Goal: Navigation & Orientation: Understand site structure

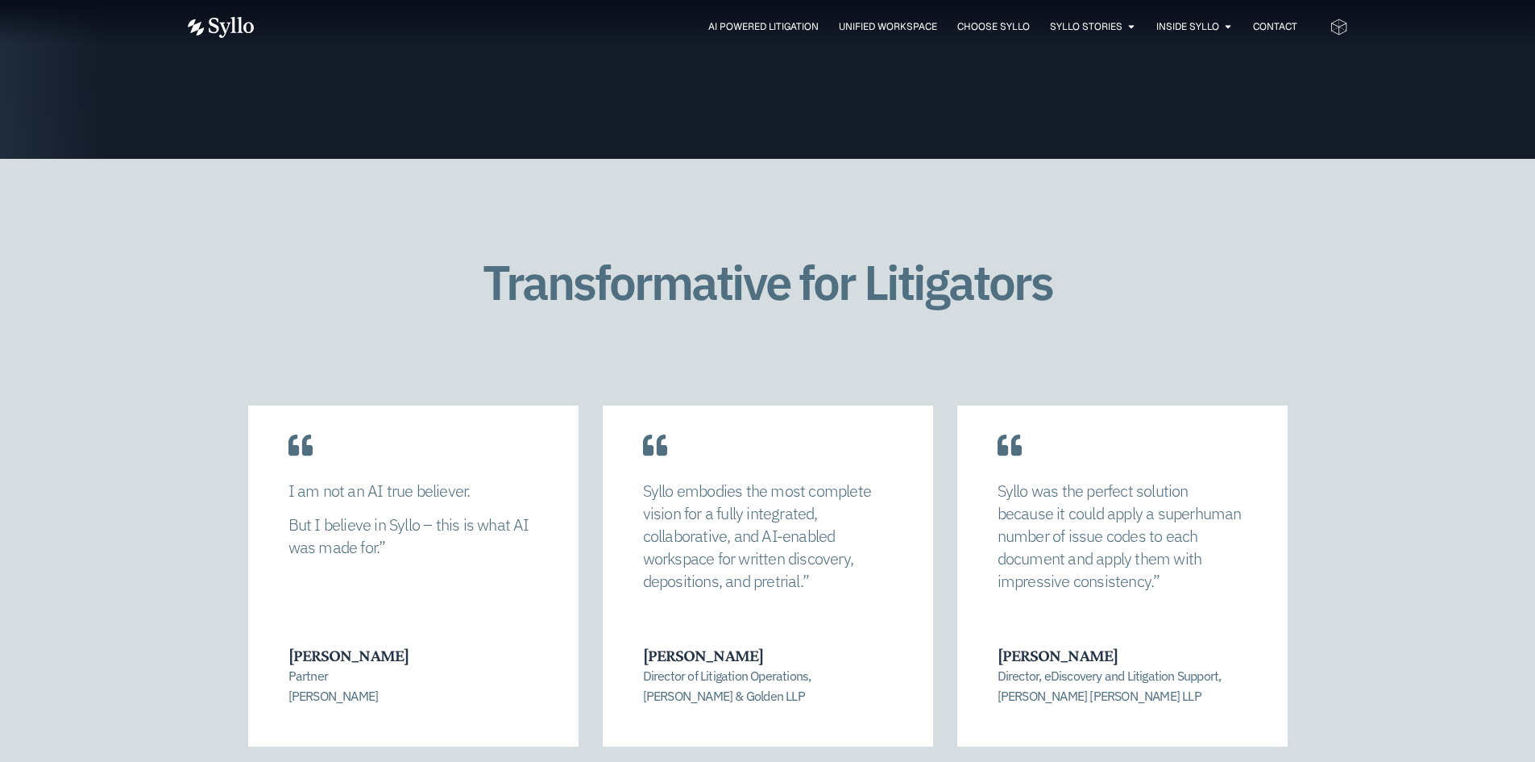
scroll to position [3305, 0]
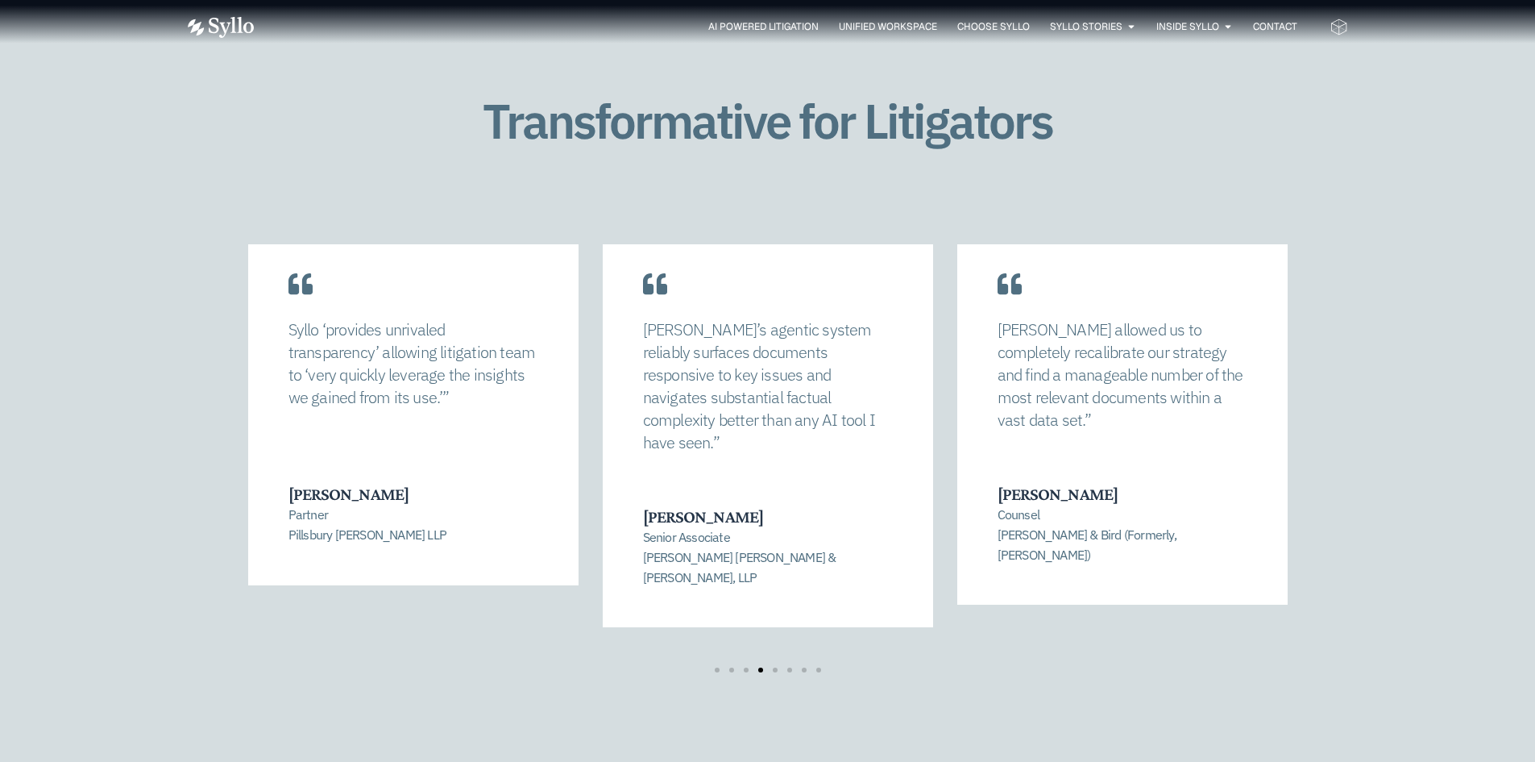
click at [603, 457] on div "Syllo’s agentic system reliably surfaces documents responsive to key issues and…" at bounding box center [768, 420] width 330 height 413
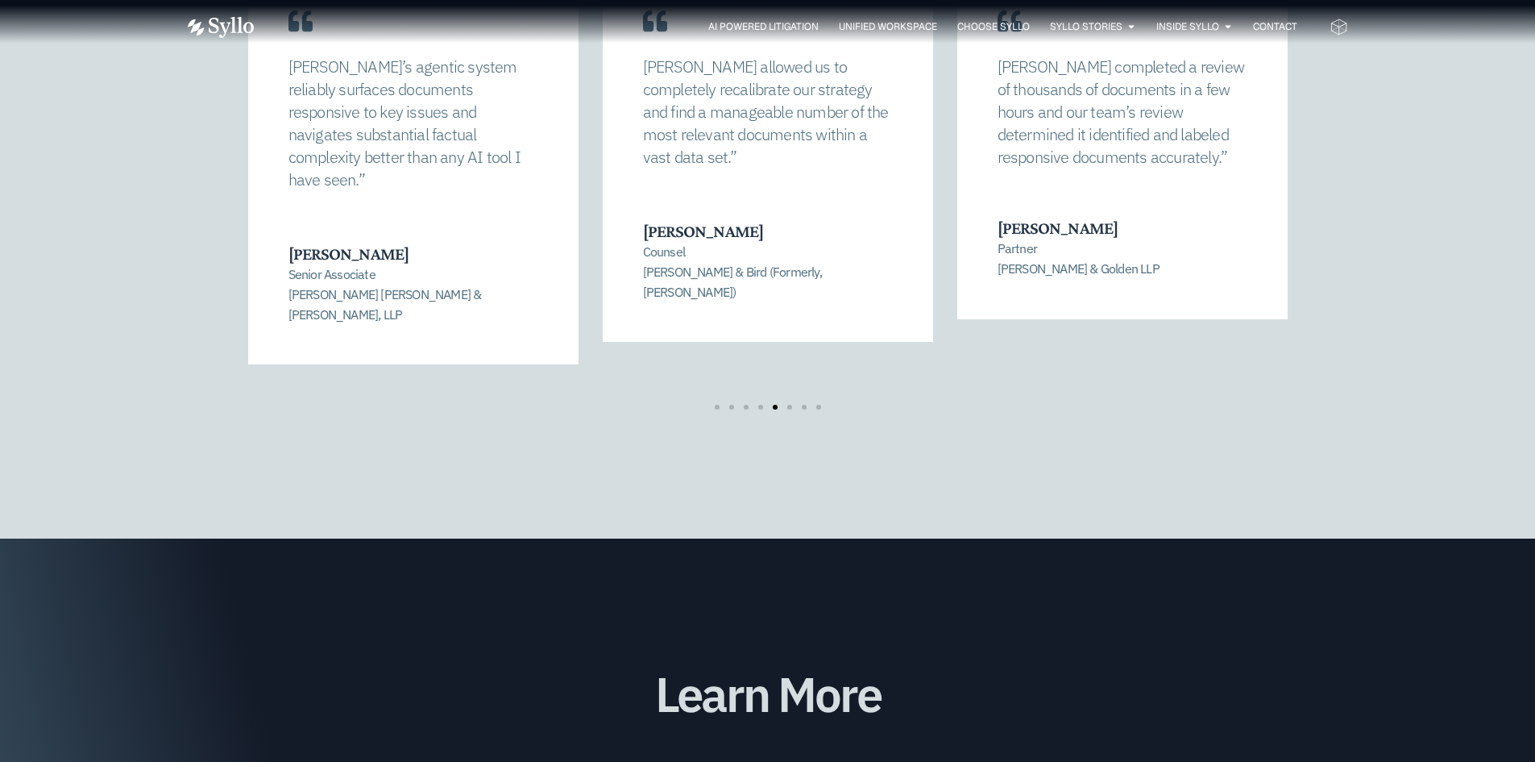
scroll to position [3547, 0]
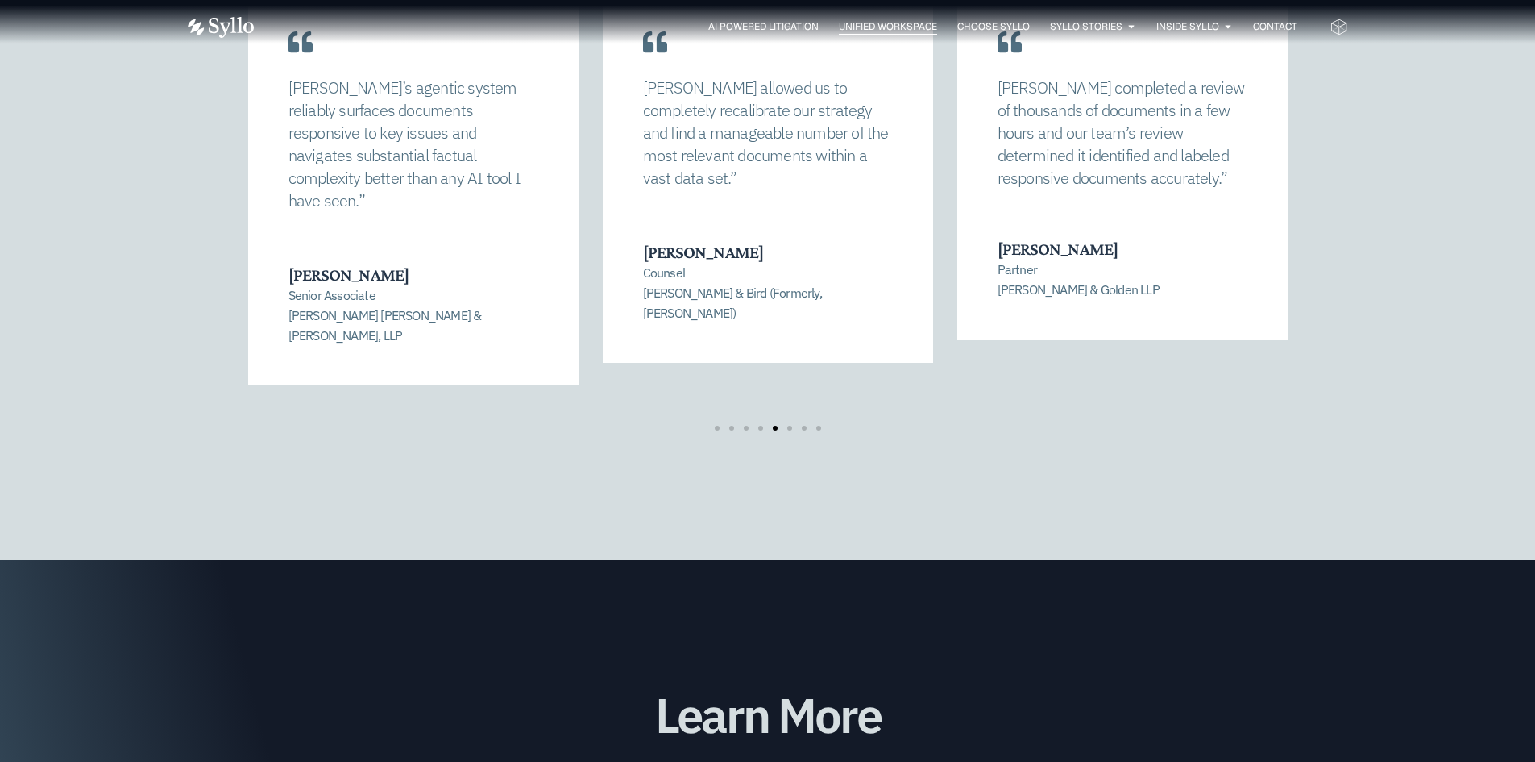
click at [870, 27] on span "Unified Workspace" at bounding box center [888, 26] width 98 height 15
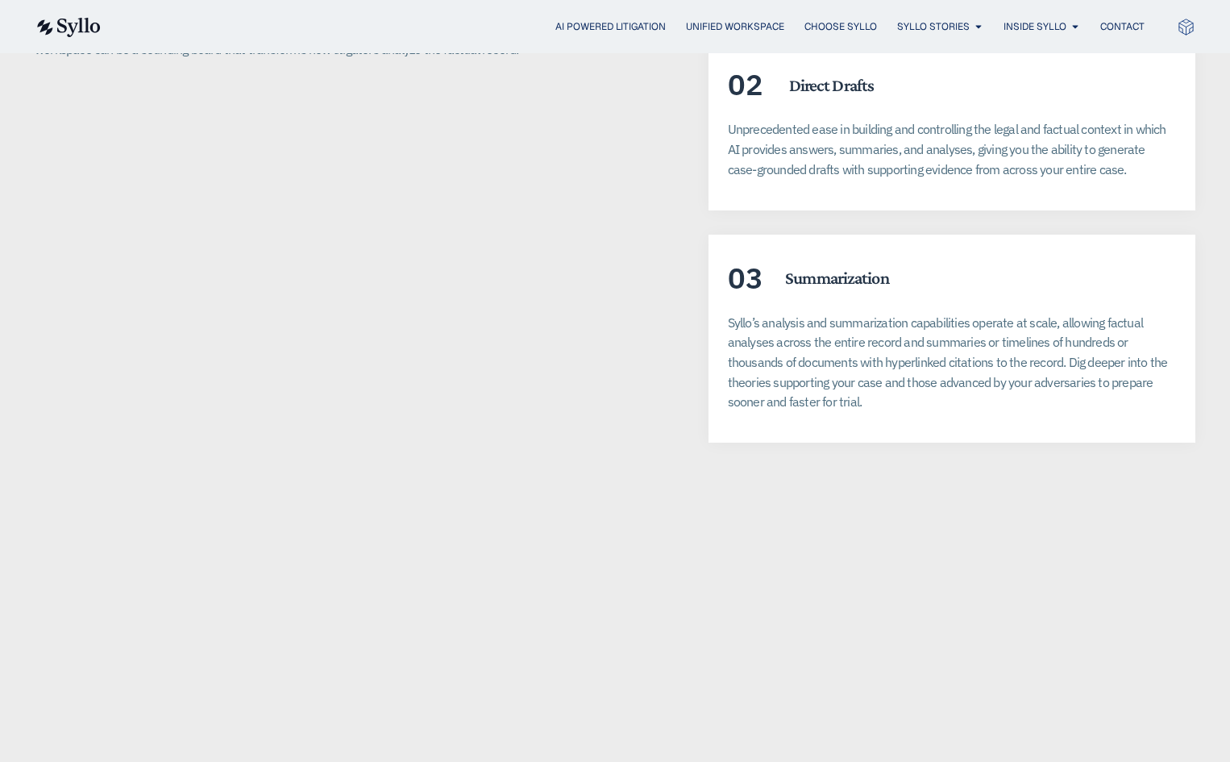
scroll to position [3547, 0]
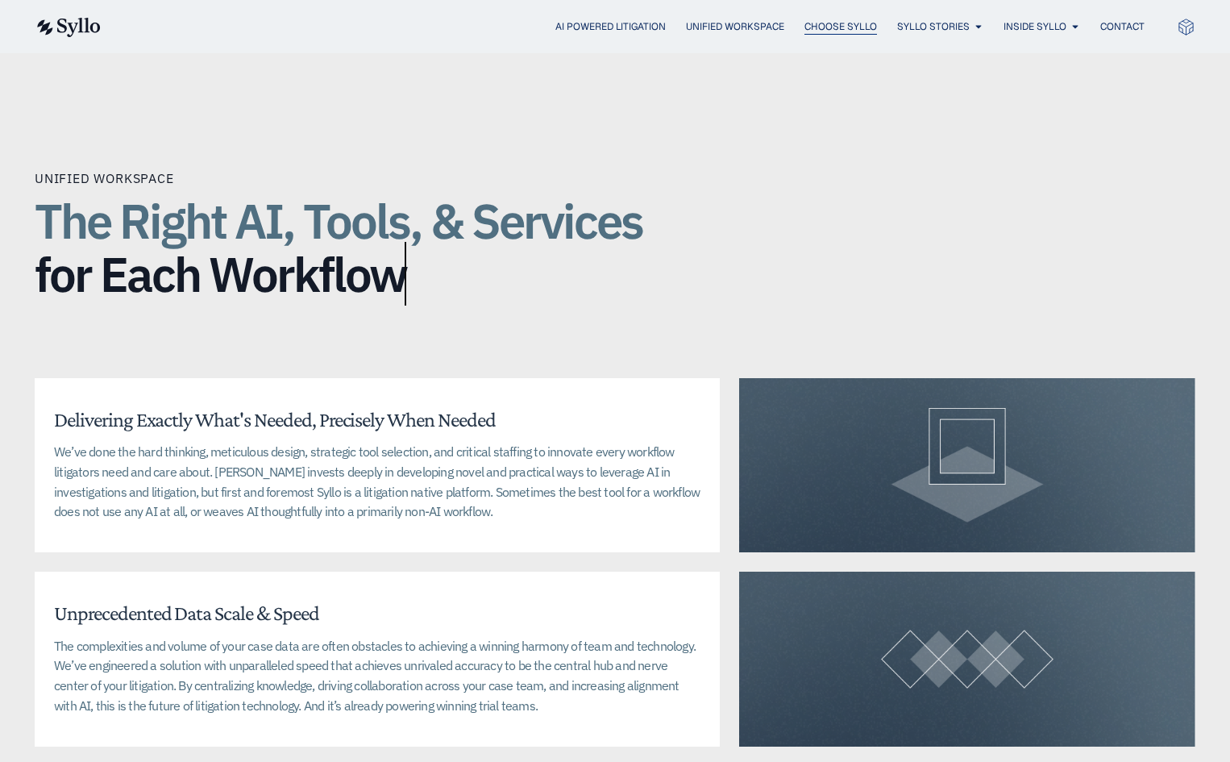
click at [834, 19] on span "Choose Syllo" at bounding box center [840, 26] width 73 height 15
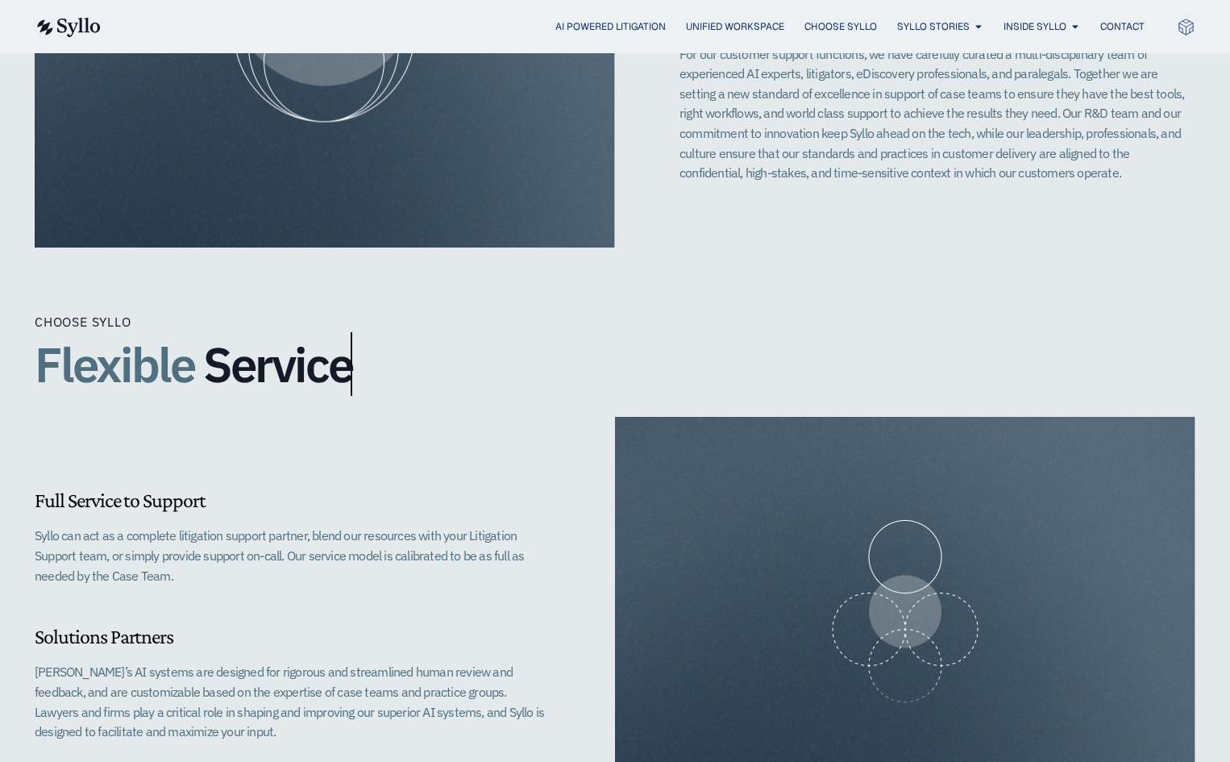
scroll to position [1209, 0]
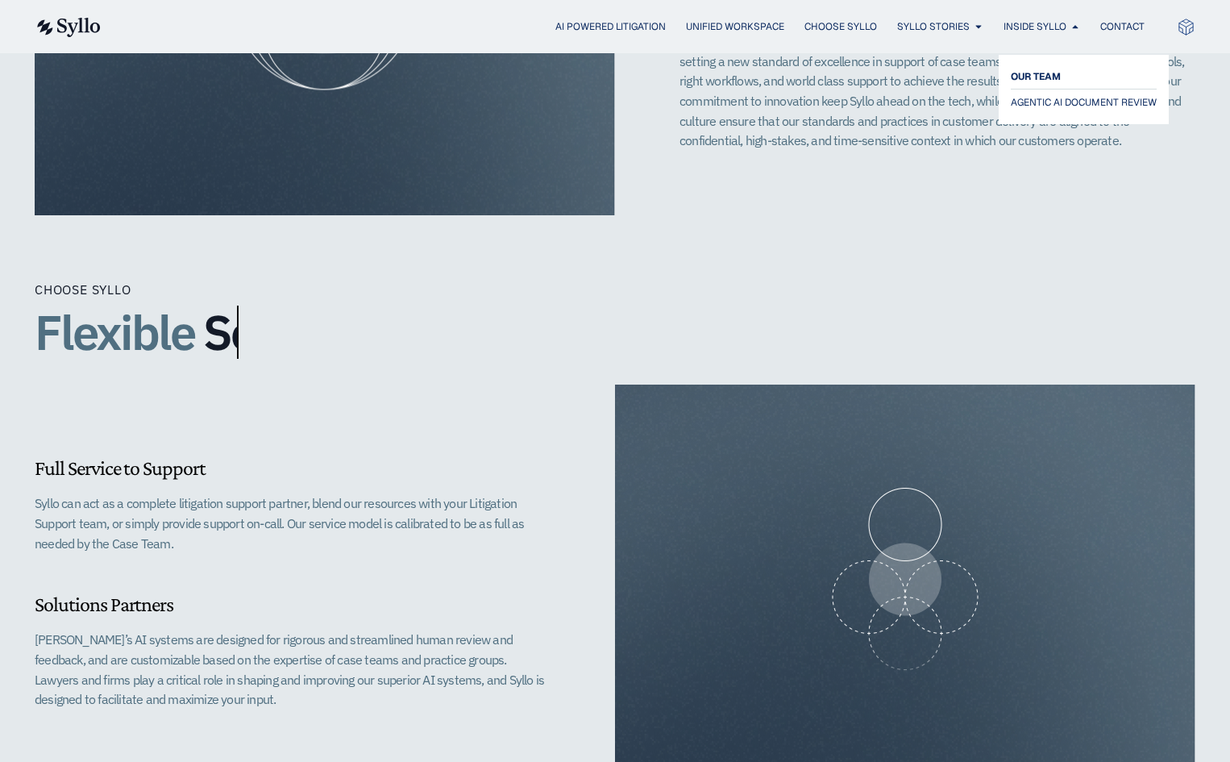
click at [1047, 77] on span "OUR TEAM" at bounding box center [1036, 76] width 50 height 19
